Goal: Transaction & Acquisition: Subscribe to service/newsletter

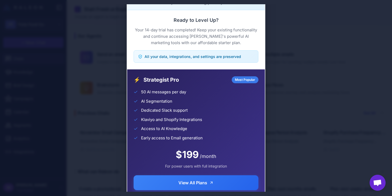
click at [293, 47] on div "Trial Complete Continue your AI marketing journey Ready to Level Up? Your 14-da…" at bounding box center [196, 98] width 392 height 188
click at [109, 62] on div "Trial Complete Continue your AI marketing journey Ready to Level Up? Your 14-da…" at bounding box center [196, 98] width 392 height 188
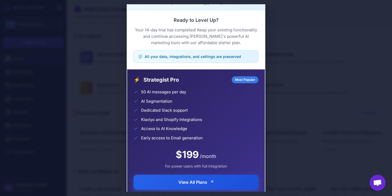
click at [209, 178] on button "View All Plans" at bounding box center [195, 182] width 125 height 15
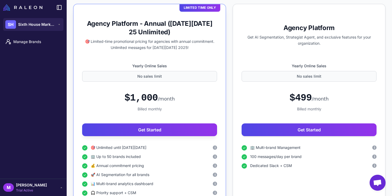
scroll to position [113, 0]
